Goal: Information Seeking & Learning: Find specific page/section

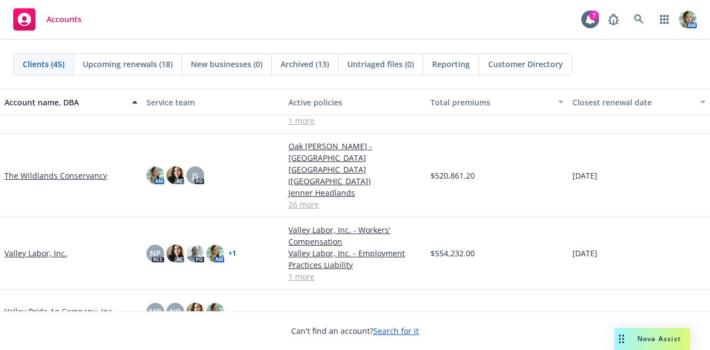
scroll to position [1742, 0]
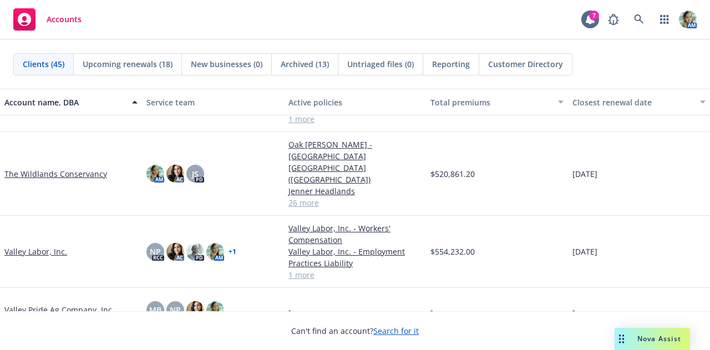
click at [90, 168] on link "The Wildlands Conservancy" at bounding box center [55, 174] width 103 height 12
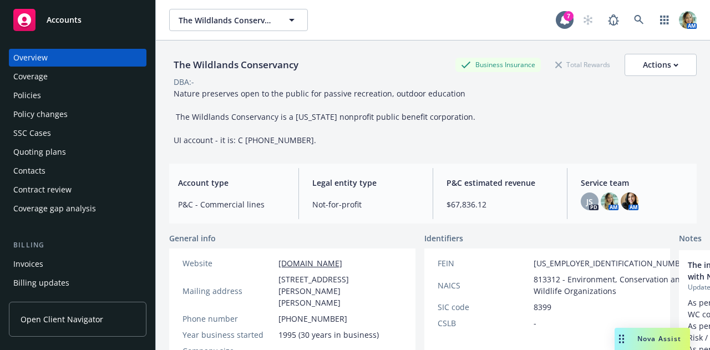
click at [71, 95] on div "Policies" at bounding box center [77, 96] width 129 height 18
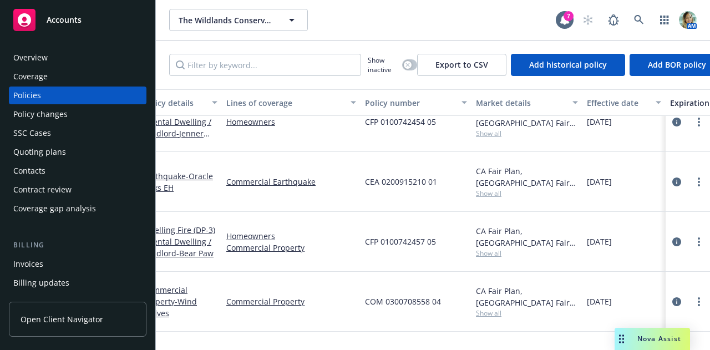
scroll to position [624, 17]
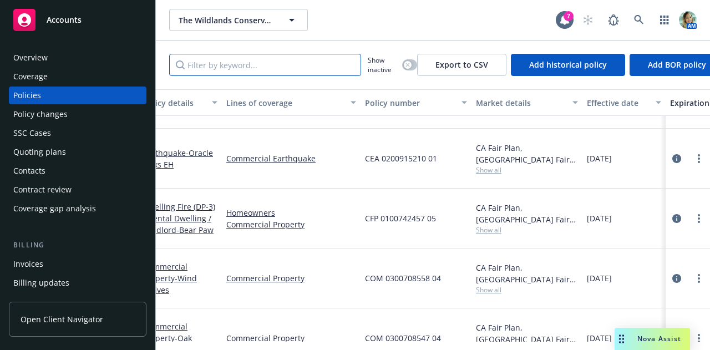
click at [295, 66] on input "Filter by keyword..." at bounding box center [265, 65] width 192 height 22
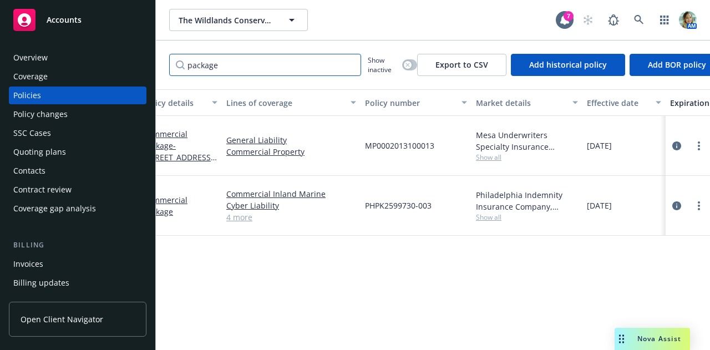
scroll to position [0, 17]
type input "package"
click at [183, 195] on link "Commercial Package" at bounding box center [165, 206] width 44 height 22
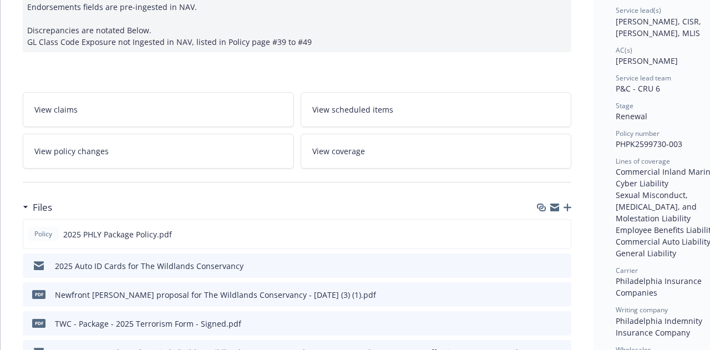
scroll to position [180, 0]
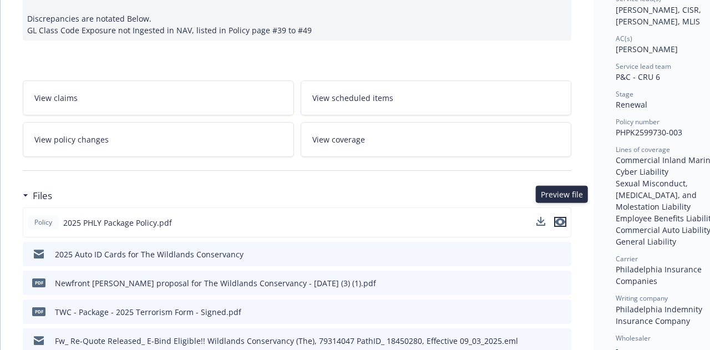
click at [560, 218] on icon "preview file" at bounding box center [560, 222] width 10 height 8
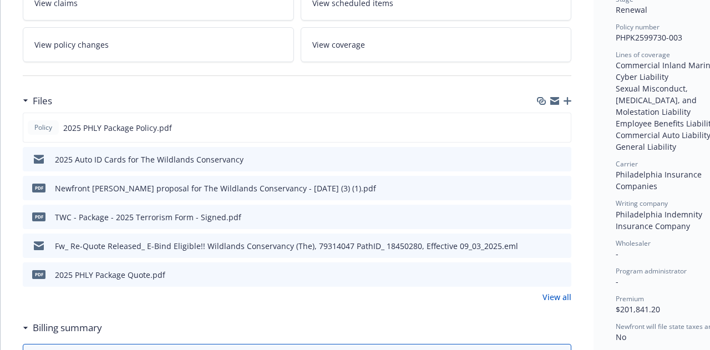
scroll to position [276, 0]
click at [553, 291] on link "View all" at bounding box center [557, 297] width 29 height 12
